Goal: Task Accomplishment & Management: Manage account settings

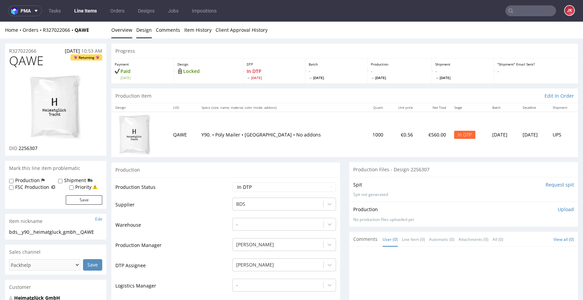
click at [143, 32] on link "Design" at bounding box center [144, 30] width 16 height 17
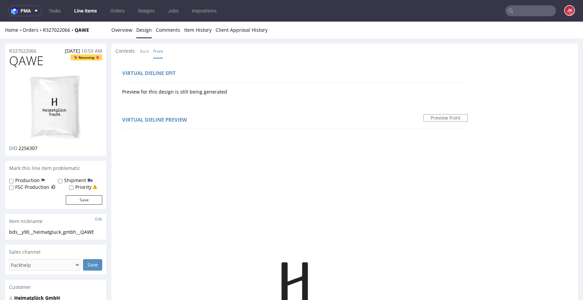
scroll to position [169, 0]
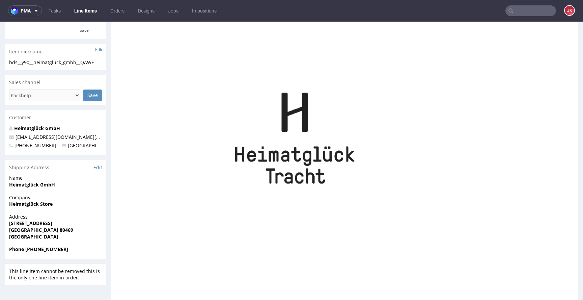
drag, startPoint x: 199, startPoint y: 111, endPoint x: 244, endPoint y: 110, distance: 45.2
copy div "Neutral Black C"
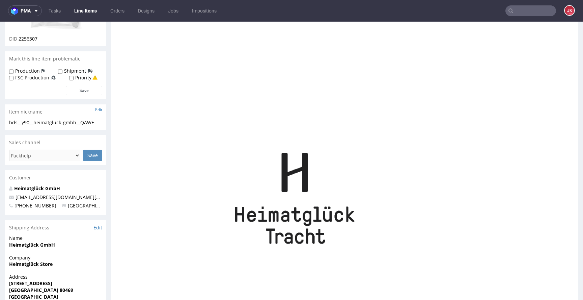
scroll to position [0, 0]
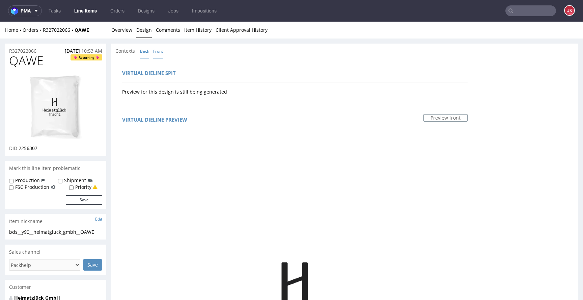
drag, startPoint x: 179, startPoint y: 55, endPoint x: 148, endPoint y: 44, distance: 32.8
click at [179, 55] on div "Contexts Back Front" at bounding box center [344, 51] width 467 height 15
click at [129, 33] on link "Overview" at bounding box center [121, 30] width 21 height 17
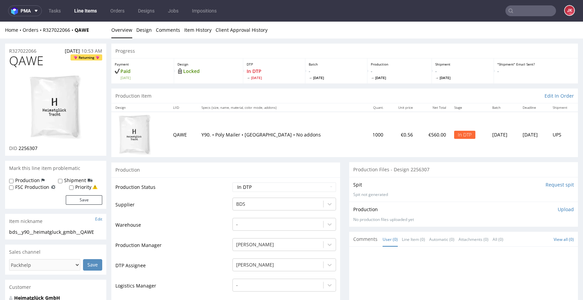
click at [32, 60] on span "QAWE" at bounding box center [26, 60] width 34 height 13
click at [32, 59] on span "QAWE" at bounding box center [26, 60] width 34 height 13
copy span "QAWE"
click at [250, 174] on div "Production" at bounding box center [225, 169] width 229 height 15
